Goal: Task Accomplishment & Management: Use online tool/utility

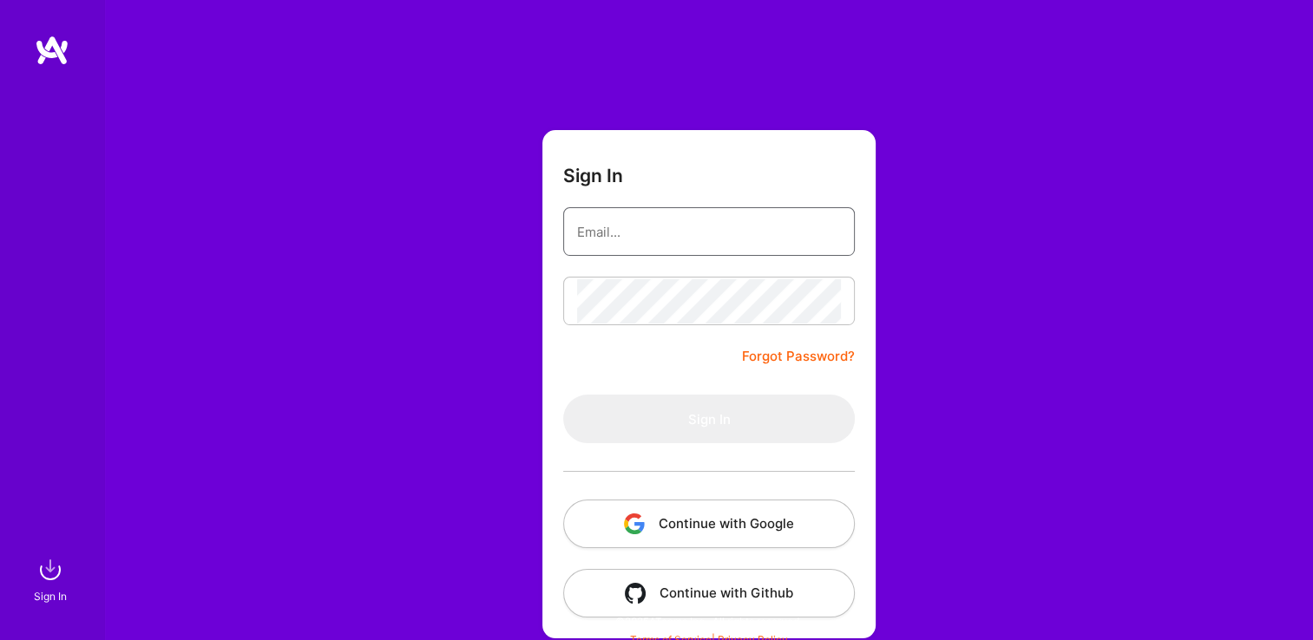
type input "[EMAIL_ADDRESS][DOMAIN_NAME]"
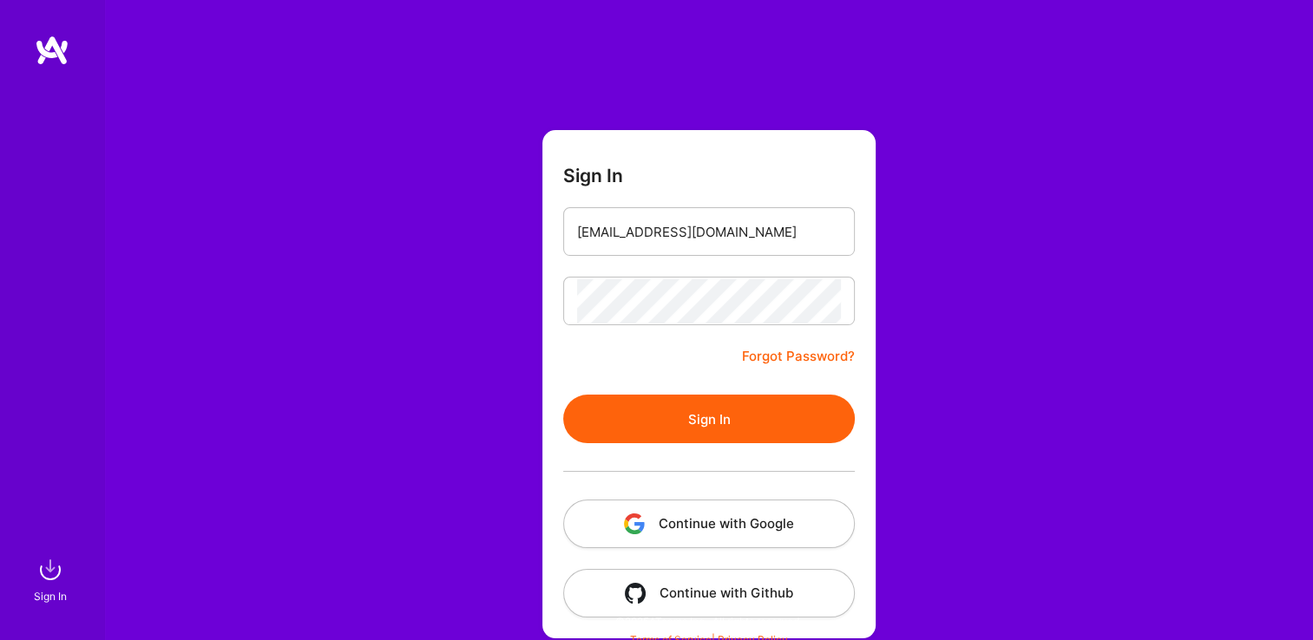
click at [583, 422] on button "Sign In" at bounding box center [709, 419] width 292 height 49
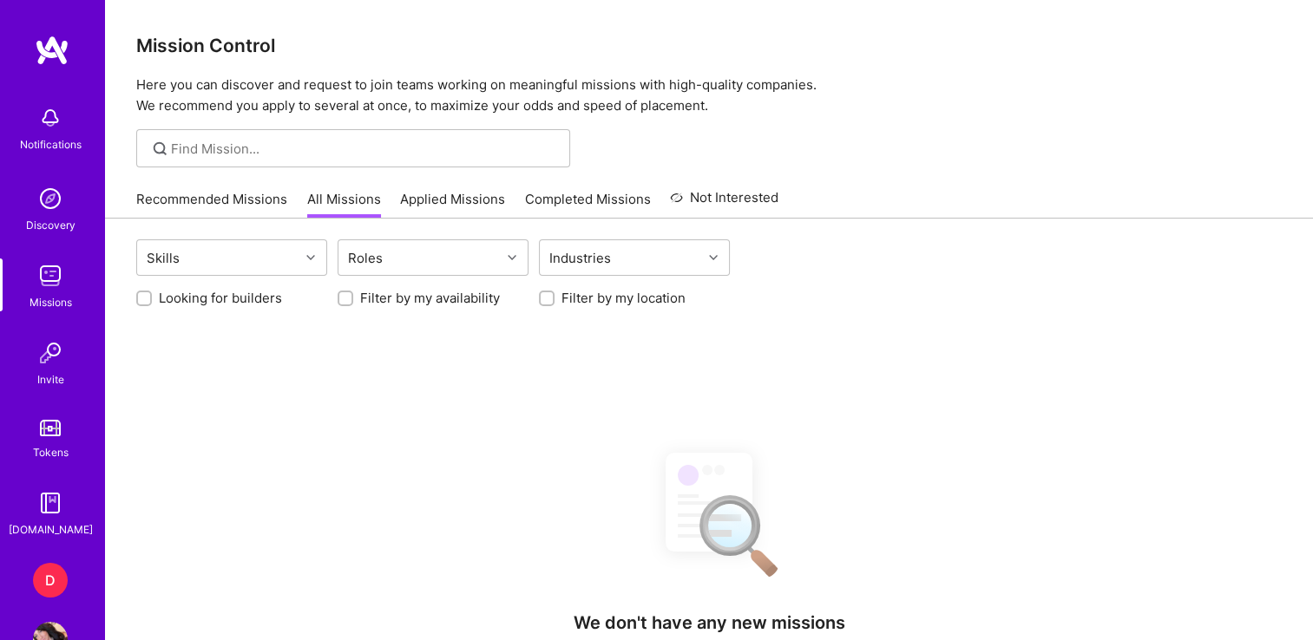
click at [38, 574] on div "D" at bounding box center [50, 580] width 35 height 35
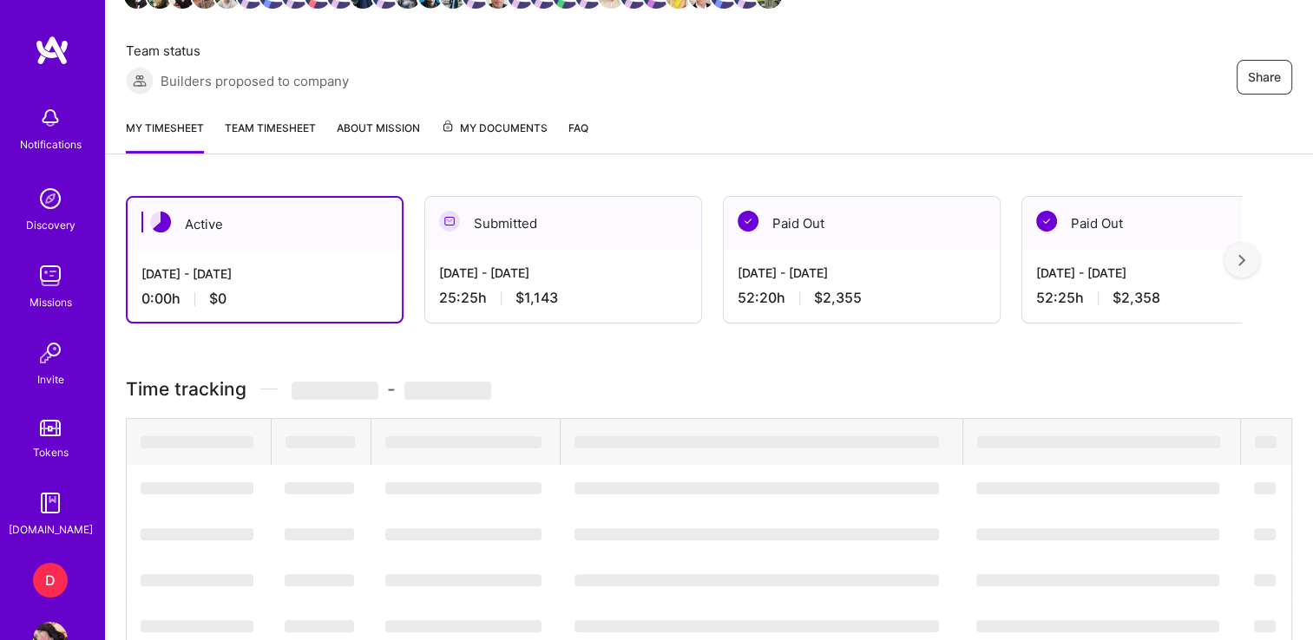
scroll to position [294, 0]
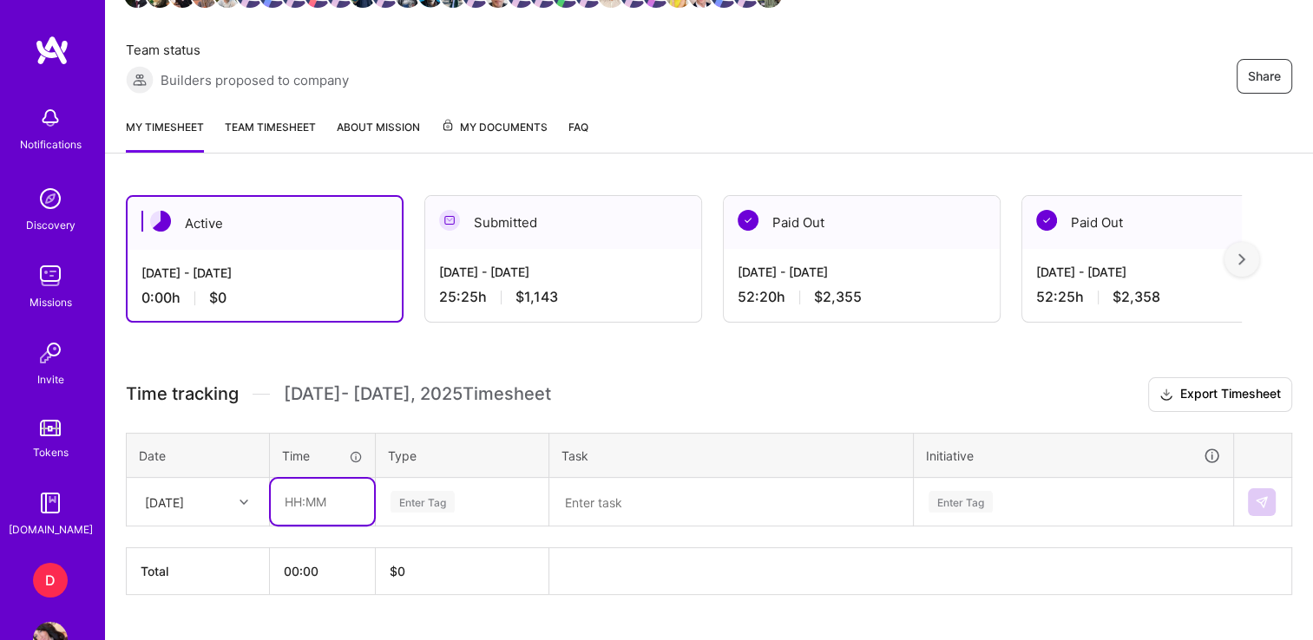
click at [290, 502] on input "text" at bounding box center [322, 502] width 103 height 46
type input "01:15"
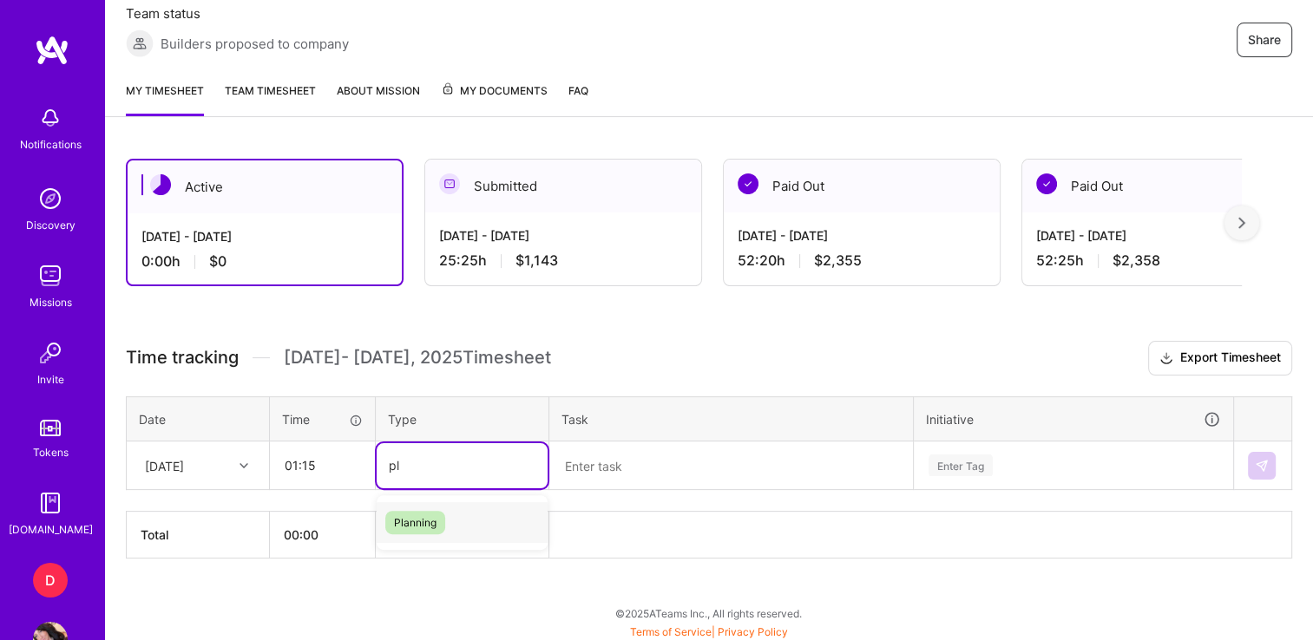
type input "pla"
click at [451, 525] on div "Planning" at bounding box center [462, 522] width 171 height 41
click at [642, 473] on textarea at bounding box center [731, 465] width 360 height 45
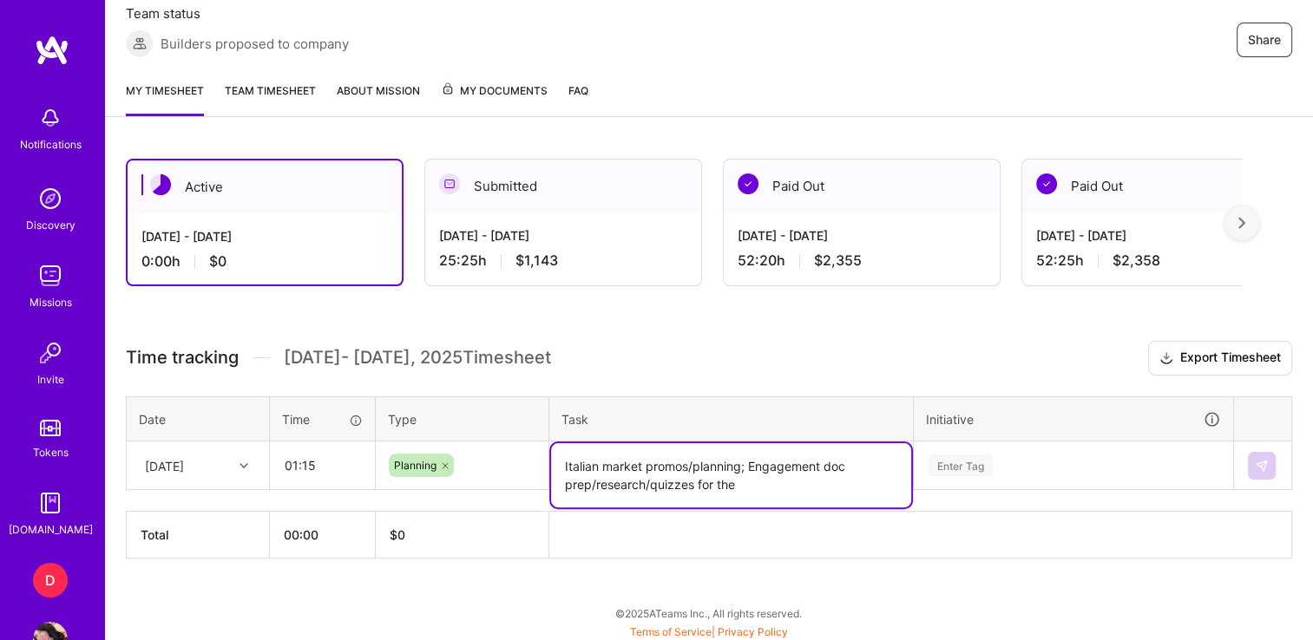
paste textarea "Farm Championship Yomiuri Giants vs [PERSON_NAME] Dragons"
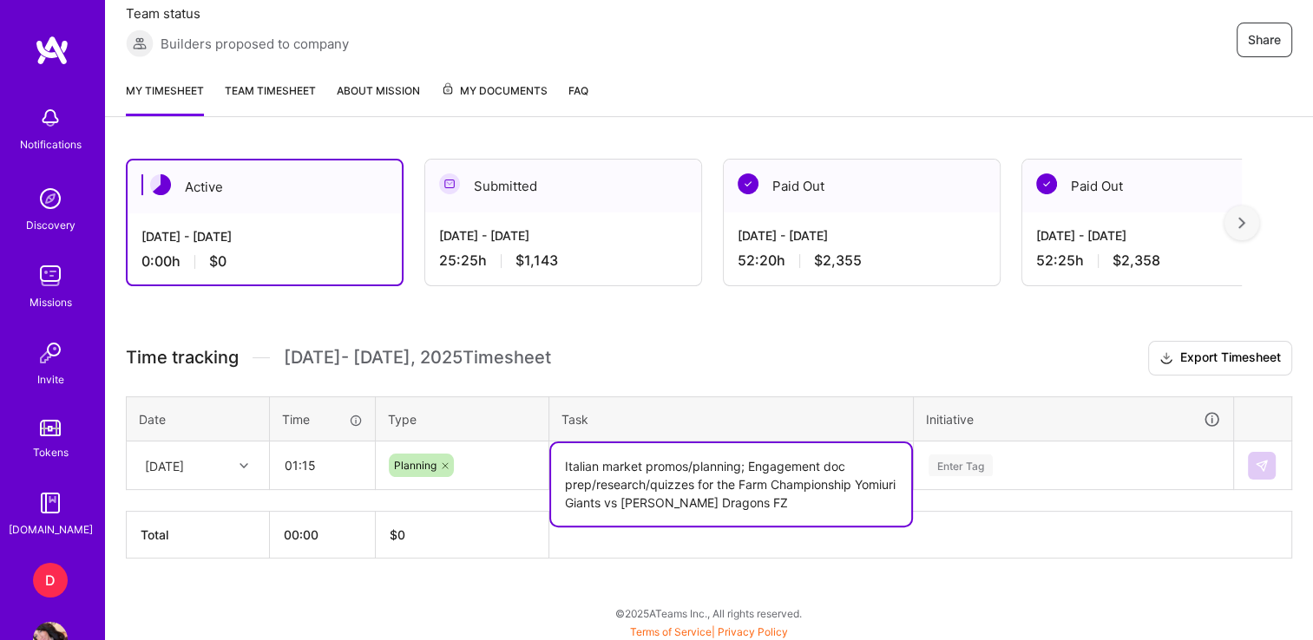
type textarea "Italian market promos/planning; Engagement doc prep/research/quizzes for the Fa…"
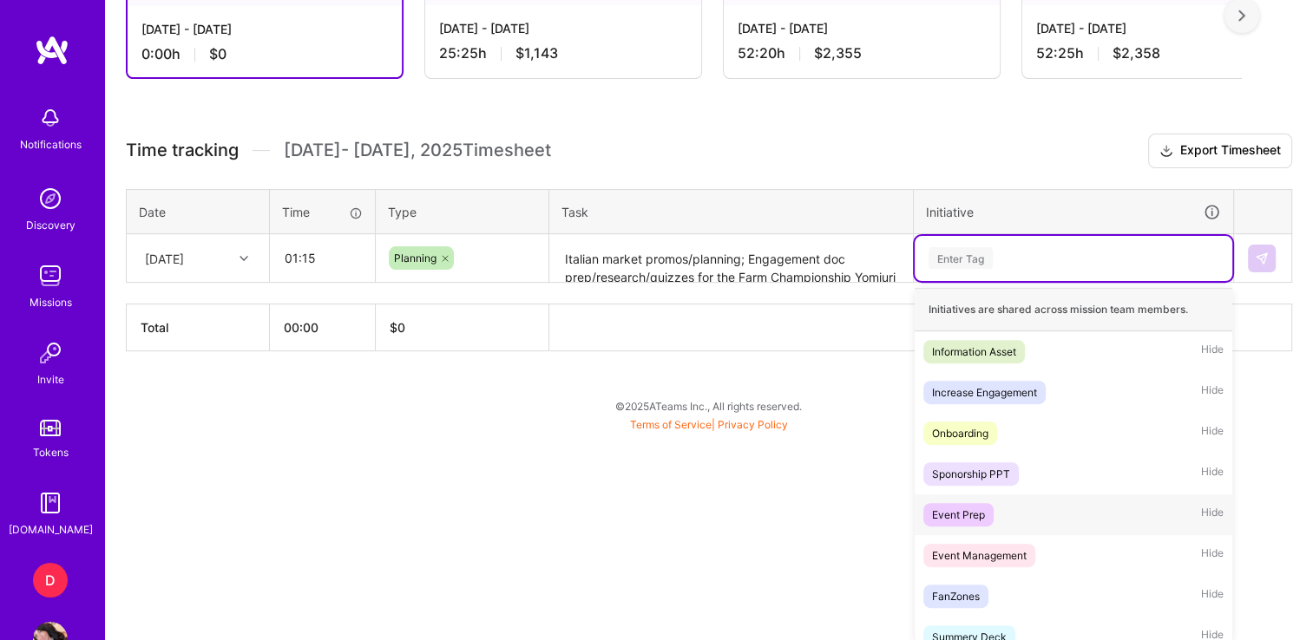
click at [969, 514] on div "Event Prep" at bounding box center [958, 515] width 53 height 18
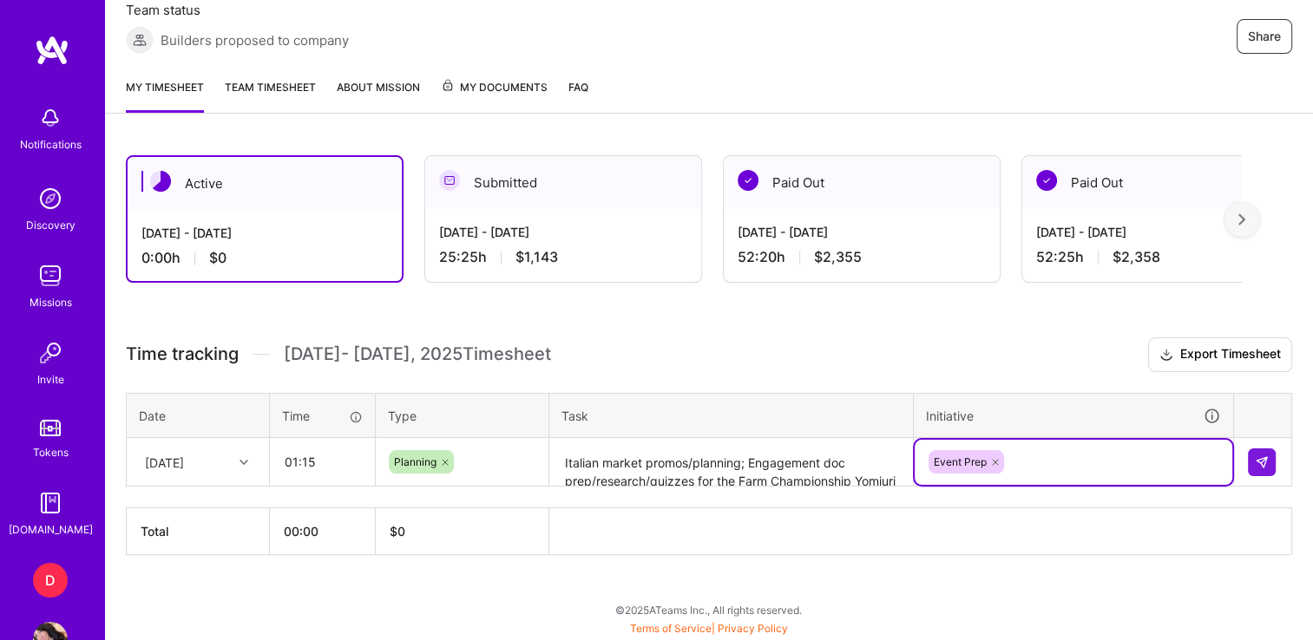
click at [1069, 462] on div "option Event Prep, selected. Select is focused ,type to refine list, press Down…" at bounding box center [1074, 462] width 318 height 45
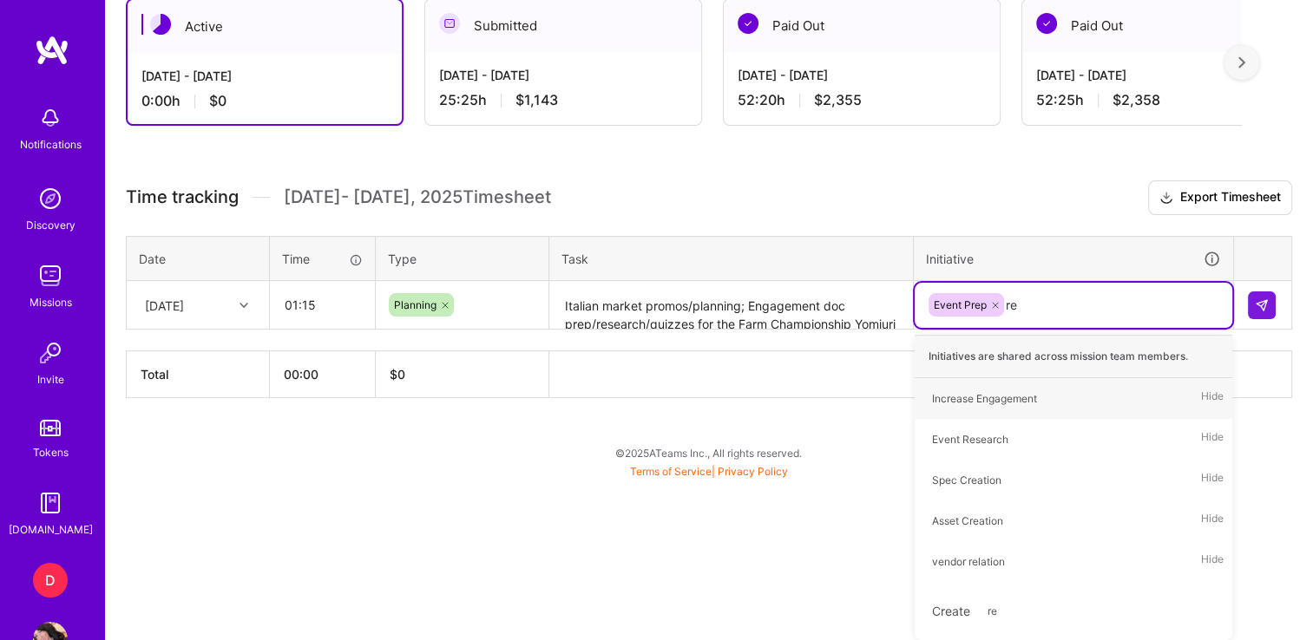
scroll to position [331, 0]
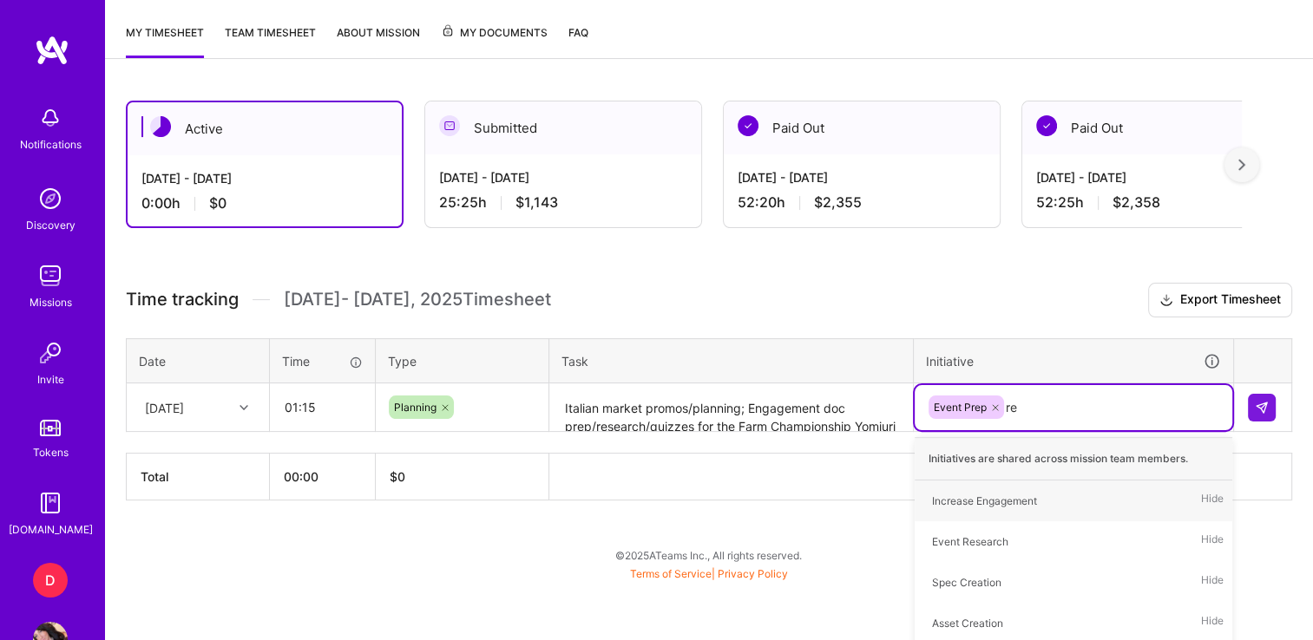
type input "res"
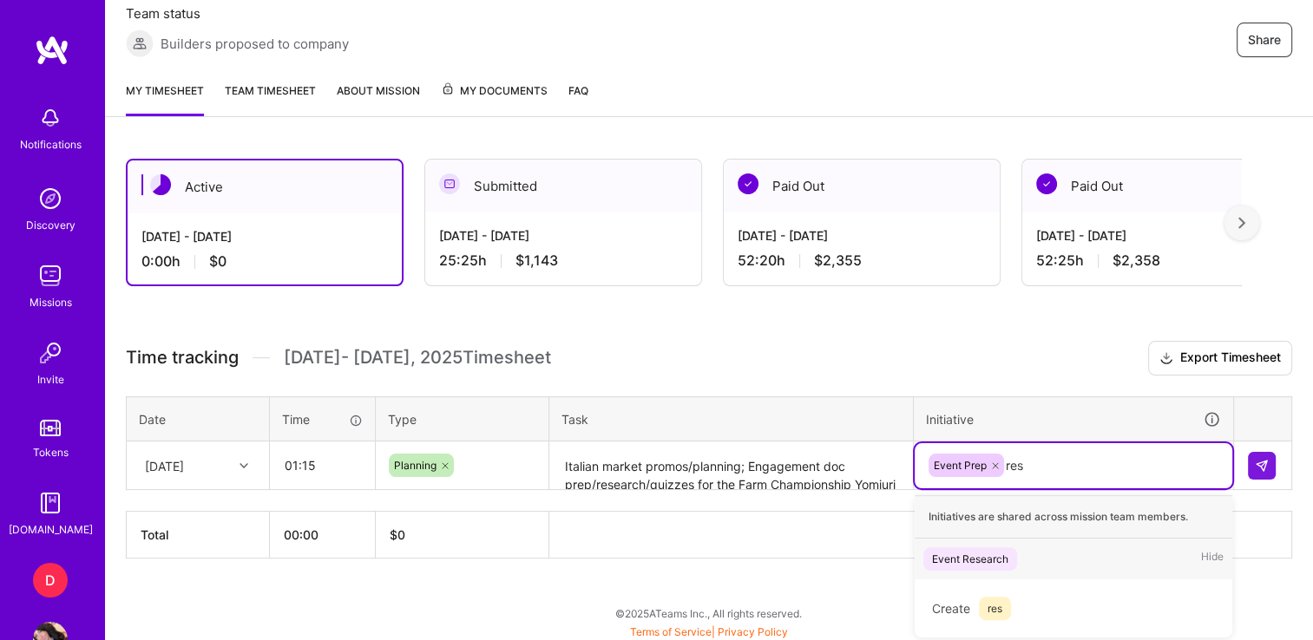
click at [986, 561] on div "Event Research" at bounding box center [970, 559] width 76 height 18
click at [1143, 459] on div "option Event Research, selected. option Sponorship PPT focused, 4 of 35. 33 res…" at bounding box center [1074, 465] width 318 height 45
type input "pla"
click at [930, 550] on span "plan" at bounding box center [942, 558] width 38 height 23
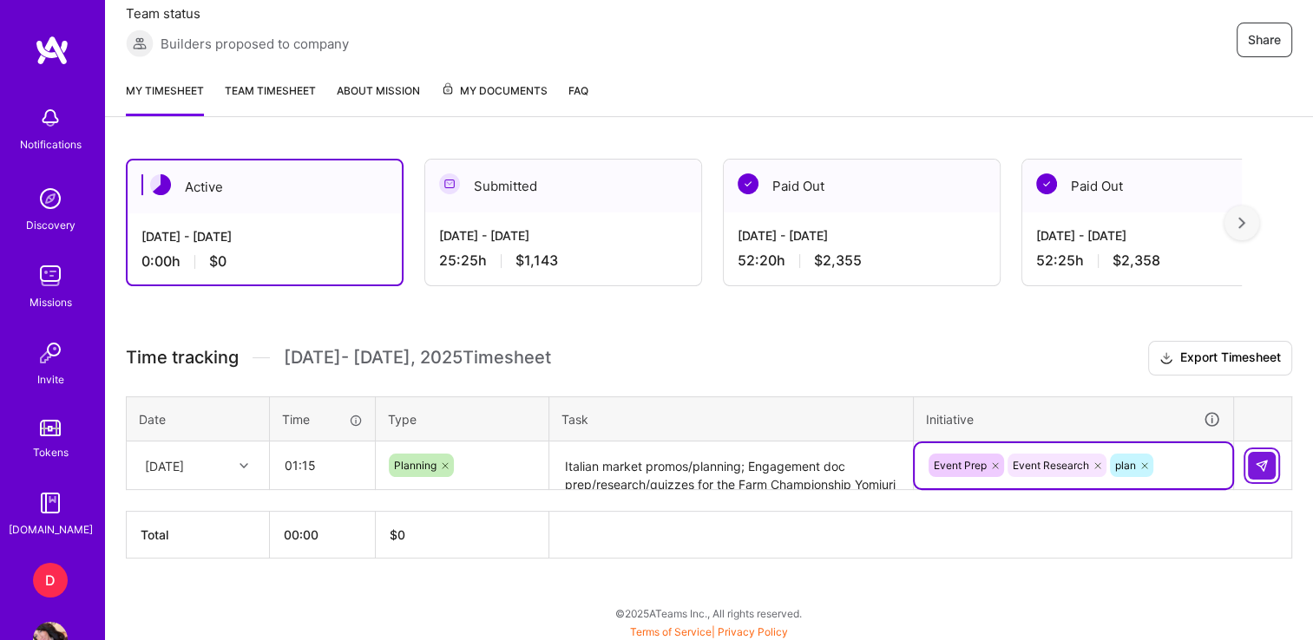
click at [1255, 462] on img at bounding box center [1262, 466] width 14 height 14
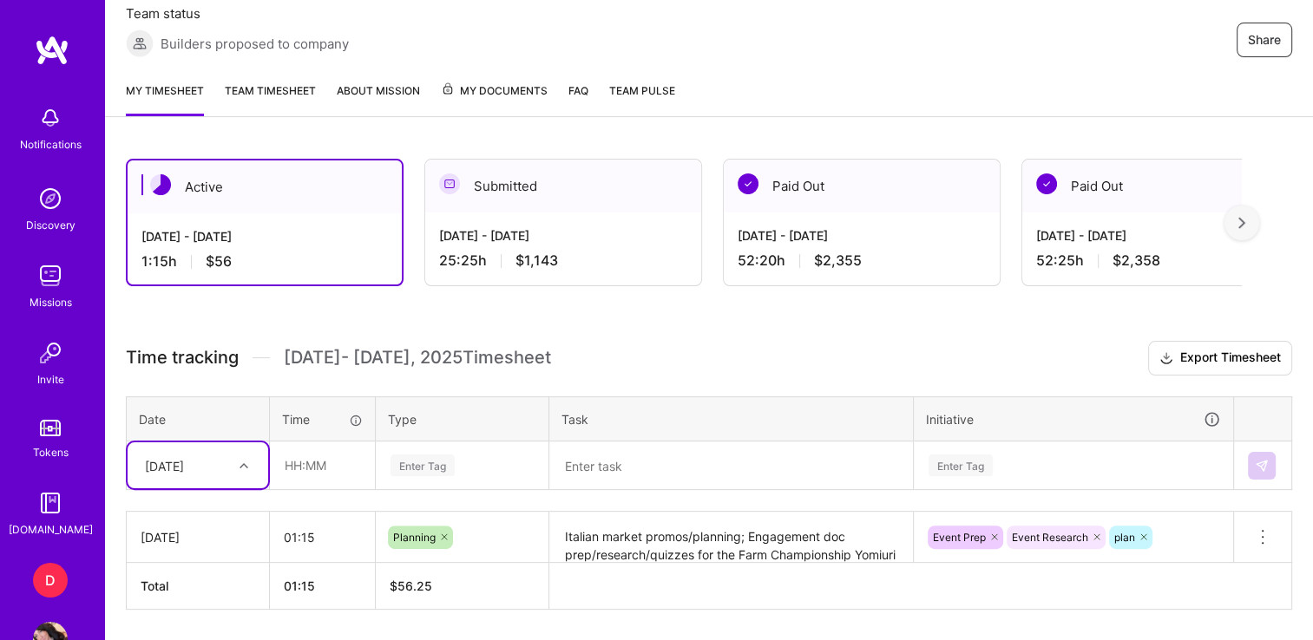
scroll to position [382, 0]
